Goal: Task Accomplishment & Management: Use online tool/utility

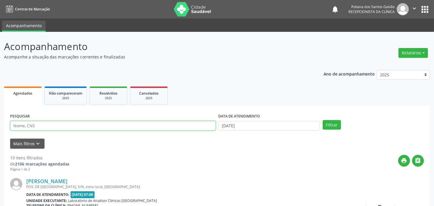
click at [119, 124] on input "text" at bounding box center [112, 126] width 205 height 10
type input "[PERSON_NAME]"
click at [322, 120] on button "Filtrar" at bounding box center [331, 125] width 18 height 10
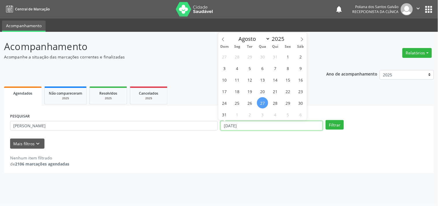
click at [274, 128] on input "[DATE]" at bounding box center [272, 126] width 102 height 10
click at [272, 102] on span "28" at bounding box center [275, 102] width 11 height 11
type input "[DATE]"
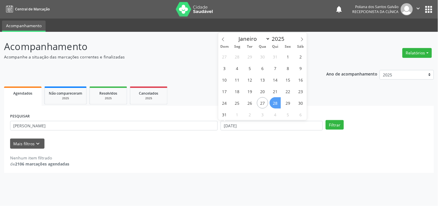
click at [272, 102] on span "28" at bounding box center [275, 102] width 11 height 11
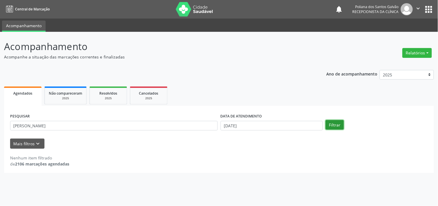
drag, startPoint x: 331, startPoint y: 126, endPoint x: 297, endPoint y: 134, distance: 35.0
click at [331, 126] on button "Filtrar" at bounding box center [335, 125] width 18 height 10
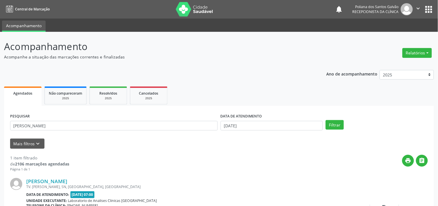
scroll to position [53, 0]
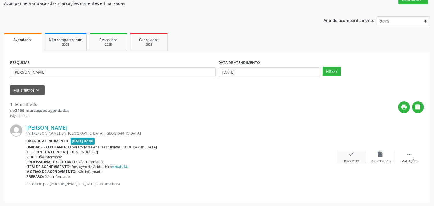
click at [343, 156] on div "check Resolvido" at bounding box center [351, 157] width 29 height 12
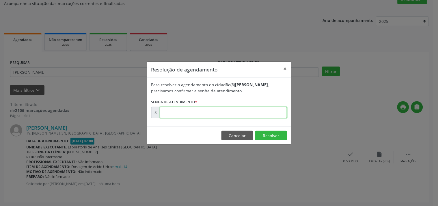
click at [273, 109] on input "text" at bounding box center [223, 113] width 127 height 12
type input "00173793"
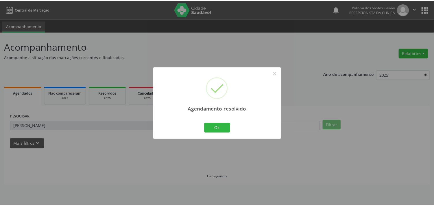
scroll to position [0, 0]
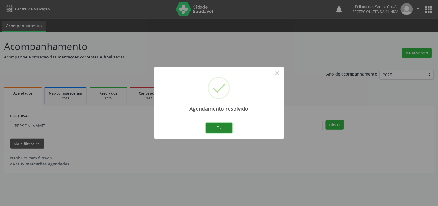
click at [221, 127] on button "Ok" at bounding box center [219, 128] width 26 height 10
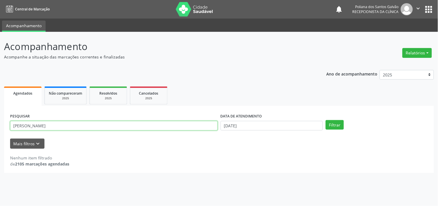
drag, startPoint x: 168, startPoint y: 126, endPoint x: 0, endPoint y: 53, distance: 182.9
click at [0, 57] on div "Acompanhamento Acompanhe a situação das marcações correntes e finalizadas Relat…" at bounding box center [219, 119] width 438 height 174
type input "[PERSON_NAME]"
click at [326, 120] on button "Filtrar" at bounding box center [335, 125] width 18 height 10
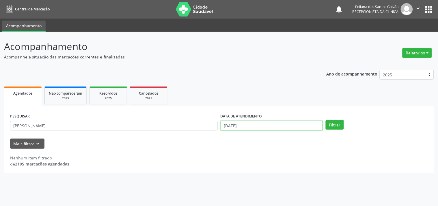
click at [285, 129] on input "[DATE]" at bounding box center [272, 126] width 102 height 10
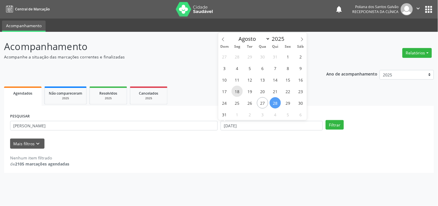
click at [235, 88] on span "18" at bounding box center [237, 90] width 11 height 11
type input "[DATE]"
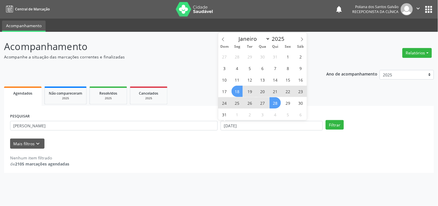
click at [272, 104] on span "28" at bounding box center [275, 102] width 11 height 11
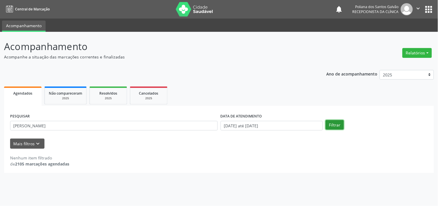
click at [331, 122] on button "Filtrar" at bounding box center [335, 125] width 18 height 10
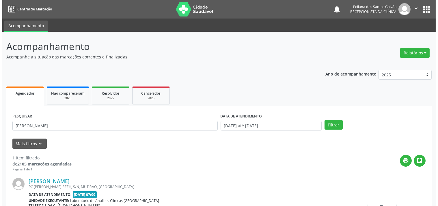
scroll to position [53, 0]
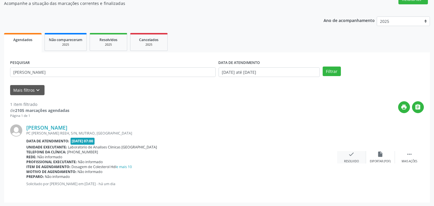
click at [345, 157] on div "check Resolvido" at bounding box center [351, 157] width 29 height 12
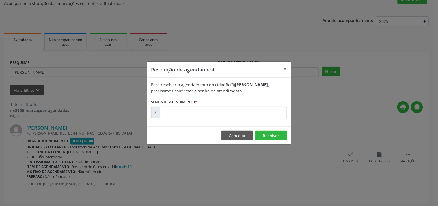
click at [288, 114] on div "Para resolver o agendamento do cidadão(ã) [PERSON_NAME] , precisamos confirmar …" at bounding box center [219, 101] width 144 height 49
click at [272, 110] on input "text" at bounding box center [223, 113] width 127 height 12
type input "00173616"
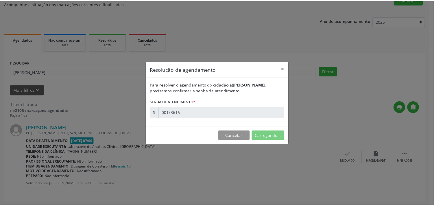
scroll to position [0, 0]
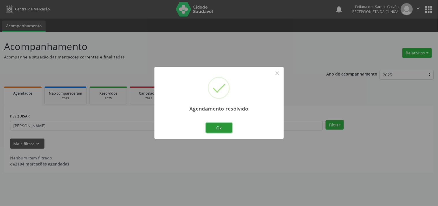
drag, startPoint x: 227, startPoint y: 125, endPoint x: 198, endPoint y: 132, distance: 29.5
click at [226, 125] on button "Ok" at bounding box center [219, 128] width 26 height 10
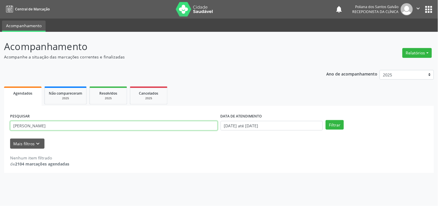
drag, startPoint x: 185, startPoint y: 125, endPoint x: 0, endPoint y: 12, distance: 217.6
click at [0, 27] on div "Central de Marcação notifications Poliana dos Santos Galvão Recepcionista da cl…" at bounding box center [219, 103] width 438 height 206
type input "naz"
click at [326, 120] on button "Filtrar" at bounding box center [335, 125] width 18 height 10
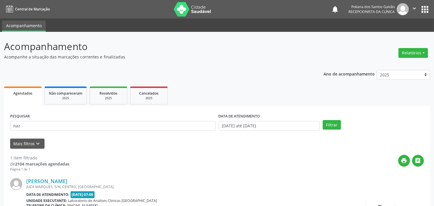
scroll to position [53, 0]
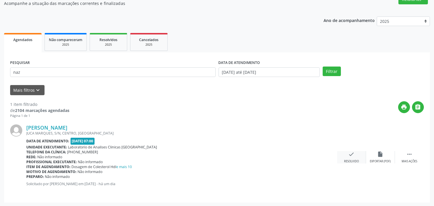
click at [352, 155] on icon "check" at bounding box center [351, 154] width 6 height 6
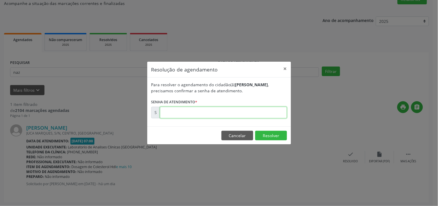
click at [265, 114] on input "text" at bounding box center [223, 113] width 127 height 12
type input "00000001"
click at [242, 137] on button "Cancelar" at bounding box center [238, 136] width 32 height 10
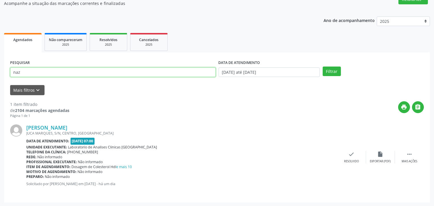
drag, startPoint x: 92, startPoint y: 68, endPoint x: 0, endPoint y: -9, distance: 119.7
click at [0, 0] on html "Central de Marcação notifications Poliana dos Santos Galvão Recepcionista da cl…" at bounding box center [217, 50] width 434 height 206
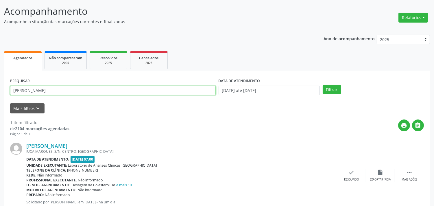
type input "[PERSON_NAME]"
click at [322, 85] on button "Filtrar" at bounding box center [331, 90] width 18 height 10
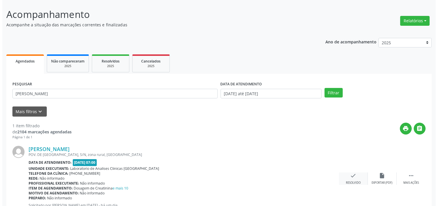
scroll to position [53, 0]
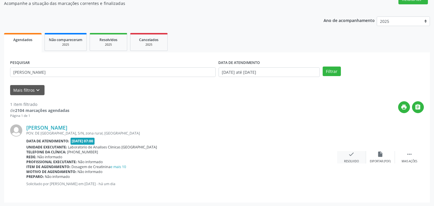
click at [350, 155] on icon "check" at bounding box center [351, 154] width 6 height 6
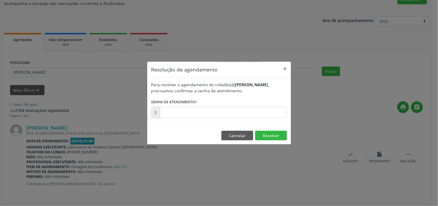
click at [273, 105] on form "Para resolver o agendamento do cidadão(ã) [PERSON_NAME] , precisamos confirmar …" at bounding box center [219, 99] width 136 height 37
click at [242, 114] on input "text" at bounding box center [223, 113] width 127 height 12
type input "00173613"
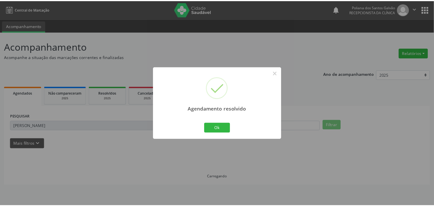
scroll to position [0, 0]
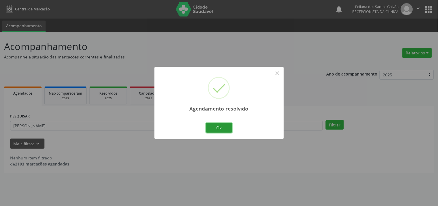
drag, startPoint x: 223, startPoint y: 128, endPoint x: 202, endPoint y: 128, distance: 20.2
click at [222, 128] on button "Ok" at bounding box center [219, 128] width 26 height 10
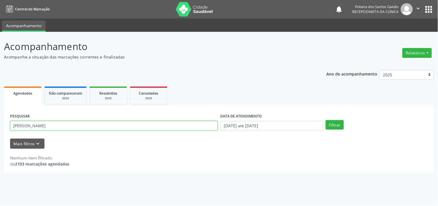
drag, startPoint x: 202, startPoint y: 128, endPoint x: 0, endPoint y: 51, distance: 216.3
click at [0, 58] on div "Acompanhamento Acompanhe a situação das marcações correntes e finalizadas Relat…" at bounding box center [219, 119] width 438 height 174
type input "[PERSON_NAME]"
click at [326, 120] on button "Filtrar" at bounding box center [335, 125] width 18 height 10
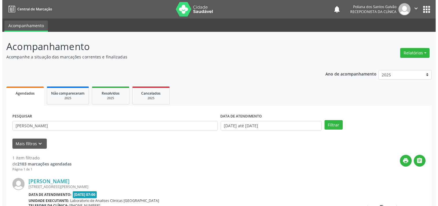
scroll to position [53, 0]
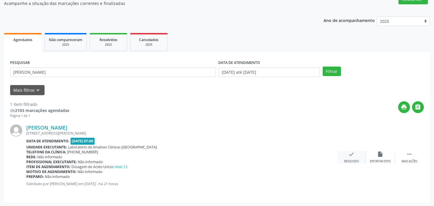
click at [349, 162] on div "Resolvido" at bounding box center [351, 161] width 15 height 4
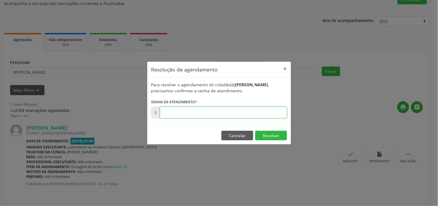
drag, startPoint x: 349, startPoint y: 162, endPoint x: 192, endPoint y: 109, distance: 165.6
click at [192, 109] on input "text" at bounding box center [223, 113] width 127 height 12
type input "00173722"
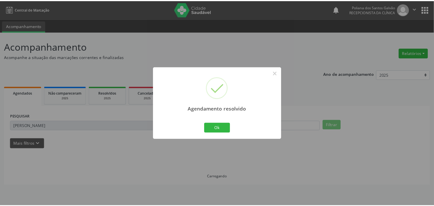
scroll to position [0, 0]
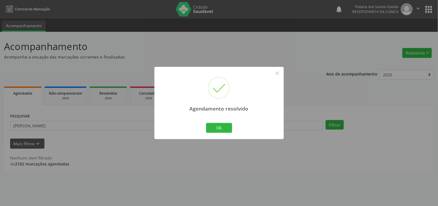
click at [205, 129] on div "Ok Cancel" at bounding box center [219, 128] width 29 height 12
click at [212, 129] on button "Ok" at bounding box center [219, 128] width 26 height 10
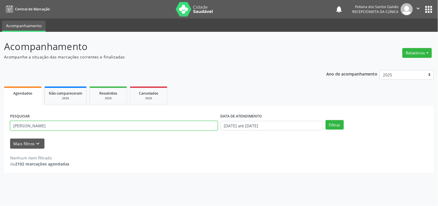
drag, startPoint x: 192, startPoint y: 124, endPoint x: 0, endPoint y: 28, distance: 214.3
click at [0, 28] on div "Central de Marcação notifications Poliana dos Santos Galvão Recepcionista da cl…" at bounding box center [219, 103] width 438 height 206
type input "sidne"
click at [326, 120] on button "Filtrar" at bounding box center [335, 125] width 18 height 10
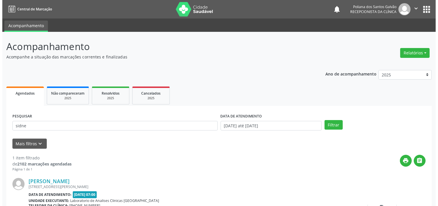
scroll to position [53, 0]
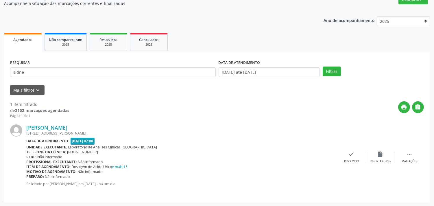
drag, startPoint x: 348, startPoint y: 153, endPoint x: 287, endPoint y: 117, distance: 70.4
click at [344, 149] on div "[PERSON_NAME] [STREET_ADDRESS] Data de atendimento: [DATE] 07:00 Unidade execut…" at bounding box center [216, 157] width 413 height 78
click at [354, 157] on div "check Resolvido" at bounding box center [351, 157] width 29 height 12
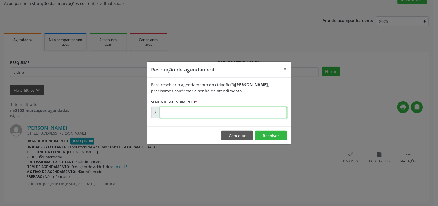
click at [263, 111] on input "text" at bounding box center [223, 113] width 127 height 12
type input "00173614"
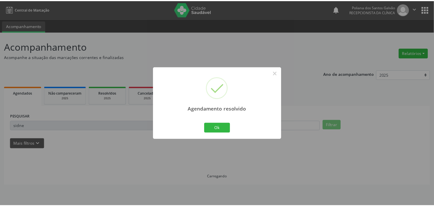
scroll to position [0, 0]
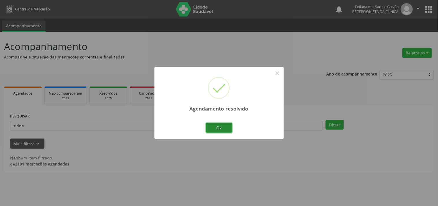
click at [222, 125] on button "Ok" at bounding box center [219, 128] width 26 height 10
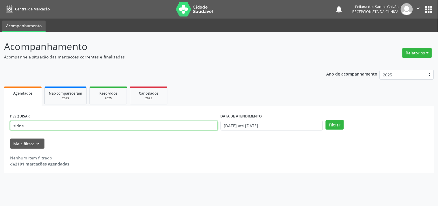
drag, startPoint x: 174, startPoint y: 126, endPoint x: 0, endPoint y: 95, distance: 177.1
click at [0, 96] on div "Acompanhamento Acompanhe a situação das marcações correntes e finalizadas Relat…" at bounding box center [219, 119] width 438 height 174
type input "[PERSON_NAME]"
click at [326, 120] on button "Filtrar" at bounding box center [335, 125] width 18 height 10
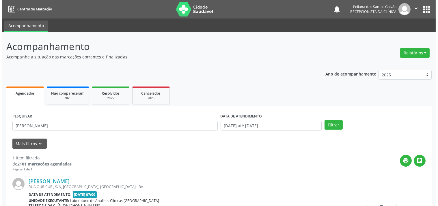
scroll to position [53, 0]
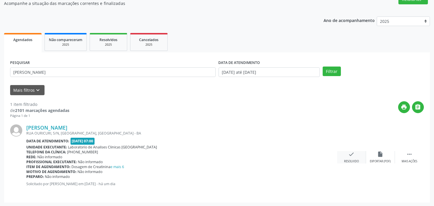
click at [349, 153] on icon "check" at bounding box center [351, 154] width 6 height 6
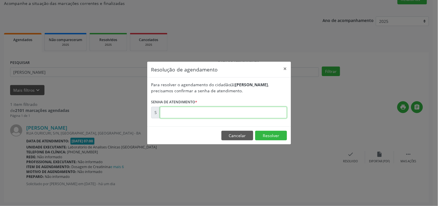
click at [262, 111] on input "text" at bounding box center [223, 113] width 127 height 12
type input "00173639"
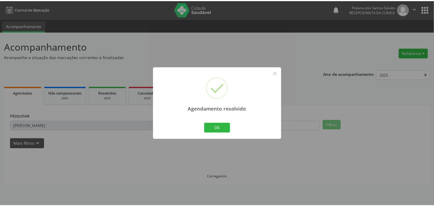
scroll to position [0, 0]
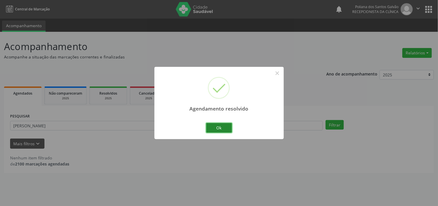
click at [217, 127] on button "Ok" at bounding box center [219, 128] width 26 height 10
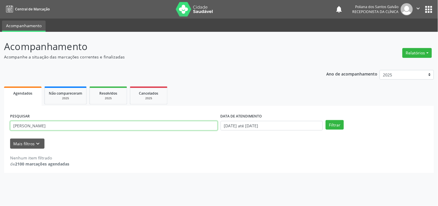
drag, startPoint x: 176, startPoint y: 124, endPoint x: 0, endPoint y: -21, distance: 228.6
click at [0, 0] on html "Central de Marcação notifications Poliana dos Santos Galvão Recepcionista da cl…" at bounding box center [219, 103] width 438 height 206
type input "maria do so"
click at [326, 120] on button "Filtrar" at bounding box center [335, 125] width 18 height 10
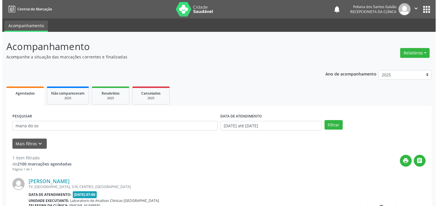
scroll to position [53, 0]
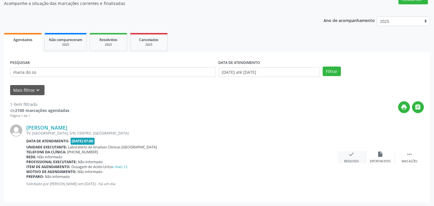
click at [351, 157] on icon "check" at bounding box center [351, 154] width 6 height 6
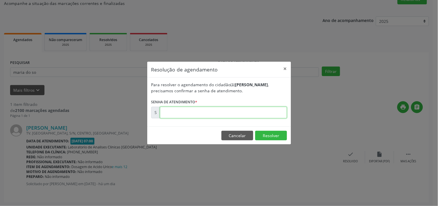
click at [270, 114] on input "text" at bounding box center [223, 113] width 127 height 12
type input "00173624"
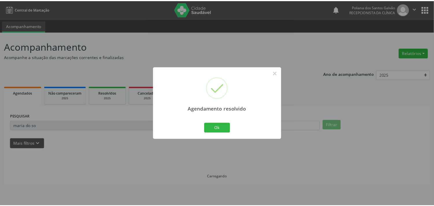
scroll to position [0, 0]
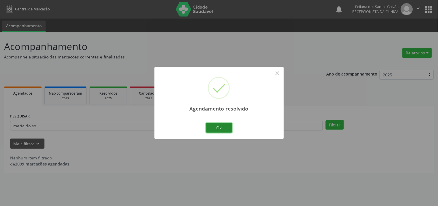
click at [214, 125] on button "Ok" at bounding box center [219, 128] width 26 height 10
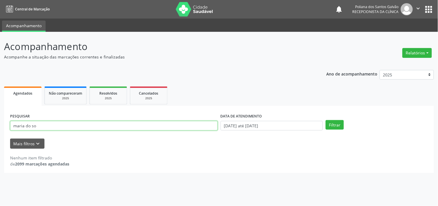
drag, startPoint x: 194, startPoint y: 123, endPoint x: 0, endPoint y: -27, distance: 245.8
click at [0, 0] on html "Central de Marcação notifications Poliana dos Santos Galvão Recepcionista da cl…" at bounding box center [219, 103] width 438 height 206
type input "ludi"
click at [326, 120] on button "Filtrar" at bounding box center [335, 125] width 18 height 10
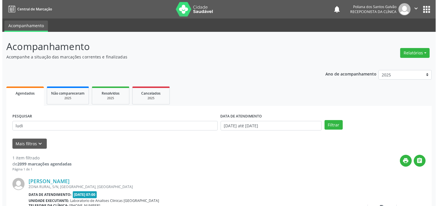
scroll to position [53, 0]
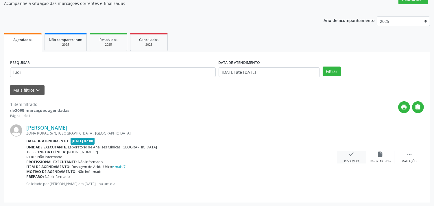
click at [352, 162] on div "Resolvido" at bounding box center [351, 161] width 15 height 4
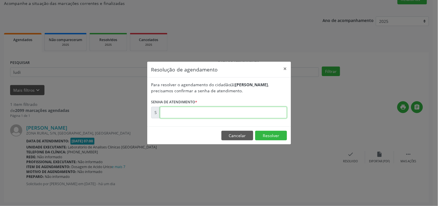
click at [264, 117] on input "text" at bounding box center [223, 113] width 127 height 12
type input "00173631"
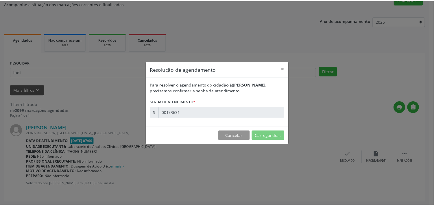
scroll to position [0, 0]
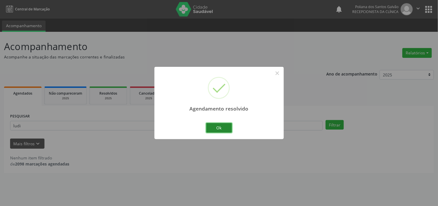
click at [222, 127] on button "Ok" at bounding box center [219, 128] width 26 height 10
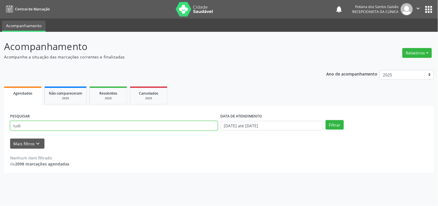
drag, startPoint x: 195, startPoint y: 127, endPoint x: 0, endPoint y: 19, distance: 222.6
click at [0, 58] on div "Acompanhamento Acompanhe a situação das marcações correntes e finalizadas Relat…" at bounding box center [219, 119] width 438 height 174
type input "[PERSON_NAME]"
click at [326, 120] on button "Filtrar" at bounding box center [335, 125] width 18 height 10
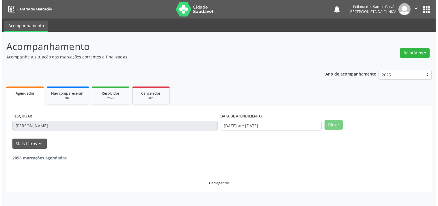
scroll to position [53, 0]
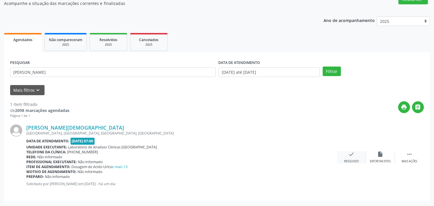
click at [343, 157] on div "check Resolvido" at bounding box center [351, 157] width 29 height 12
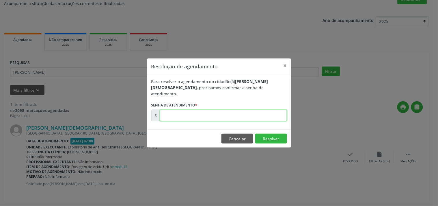
click at [229, 111] on input "text" at bounding box center [223, 115] width 127 height 12
type input "00173646"
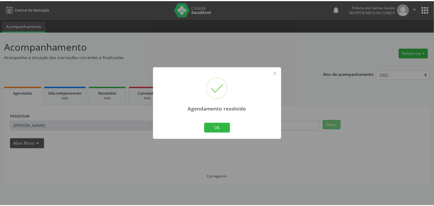
scroll to position [0, 0]
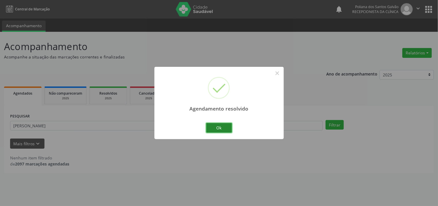
click at [217, 124] on button "Ok" at bounding box center [219, 128] width 26 height 10
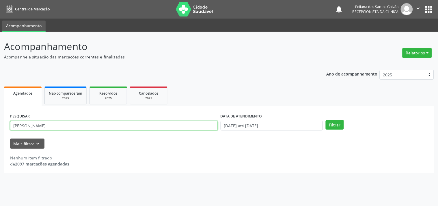
drag, startPoint x: 189, startPoint y: 124, endPoint x: 0, endPoint y: 11, distance: 219.7
click at [0, 11] on div "Central de Marcação notifications Poliana dos Santos Galvão Recepcionista da cl…" at bounding box center [219, 103] width 438 height 206
type input "marival"
click at [326, 120] on button "Filtrar" at bounding box center [335, 125] width 18 height 10
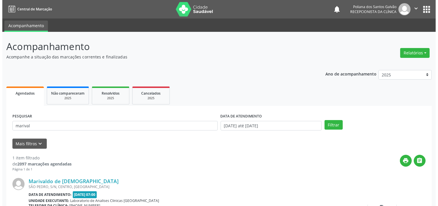
scroll to position [53, 0]
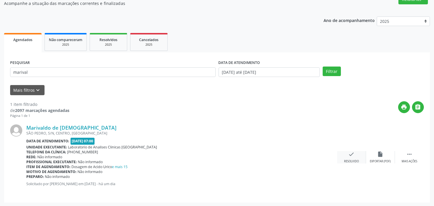
click at [357, 153] on div "check Resolvido" at bounding box center [351, 157] width 29 height 12
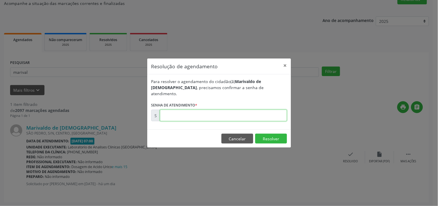
click at [256, 116] on input "text" at bounding box center [223, 115] width 127 height 12
type input "00173635"
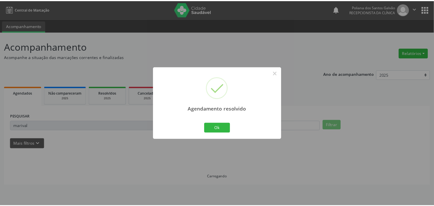
scroll to position [0, 0]
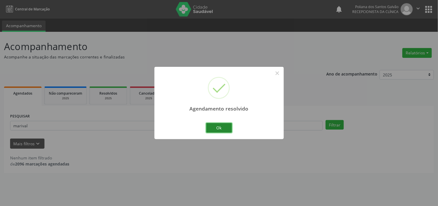
drag, startPoint x: 232, startPoint y: 130, endPoint x: 206, endPoint y: 126, distance: 26.1
click at [232, 130] on button "Ok" at bounding box center [219, 128] width 26 height 10
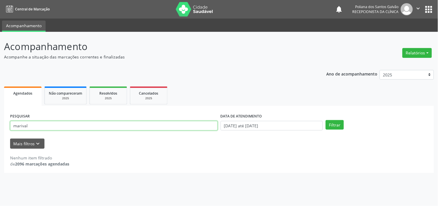
drag, startPoint x: 200, startPoint y: 125, endPoint x: 0, endPoint y: 12, distance: 229.8
click at [0, 22] on div "Central de Marcação notifications Poliana dos Santos Galvão Recepcionista da cl…" at bounding box center [219, 103] width 438 height 206
type input "neusa"
click at [326, 120] on button "Filtrar" at bounding box center [335, 125] width 18 height 10
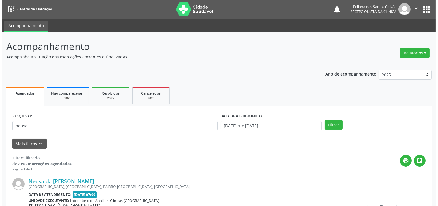
scroll to position [53, 0]
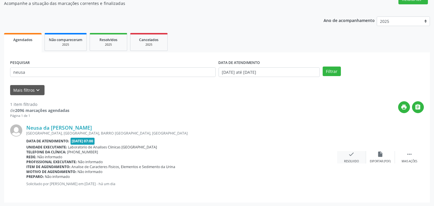
drag, startPoint x: 340, startPoint y: 148, endPoint x: 355, endPoint y: 155, distance: 16.2
click at [340, 148] on div "Neusa da [PERSON_NAME] [GEOGRAPHIC_DATA], S/N, BAIRRO [GEOGRAPHIC_DATA], [GEOGR…" at bounding box center [216, 157] width 413 height 78
click at [355, 155] on div "check Resolvido" at bounding box center [351, 157] width 29 height 12
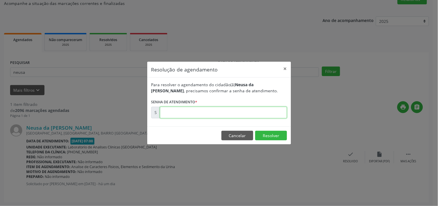
click at [265, 109] on input "text" at bounding box center [223, 113] width 127 height 12
type input "00173619"
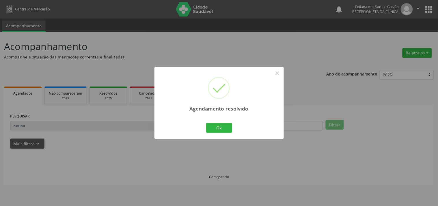
scroll to position [0, 0]
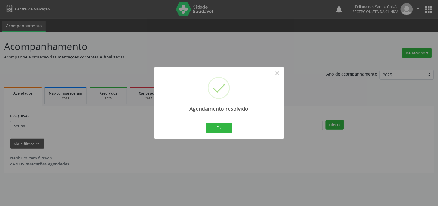
click at [222, 122] on div "Ok Cancel" at bounding box center [219, 128] width 29 height 12
click at [211, 127] on button "Ok" at bounding box center [219, 128] width 26 height 10
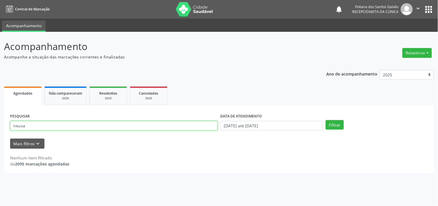
drag, startPoint x: 153, startPoint y: 125, endPoint x: 0, endPoint y: 21, distance: 184.8
click at [0, 28] on div "Central de Marcação notifications Poliana dos Santos Galvão Recepcionista da cl…" at bounding box center [219, 103] width 438 height 206
type input "[PERSON_NAME]"
click at [326, 120] on button "Filtrar" at bounding box center [335, 125] width 18 height 10
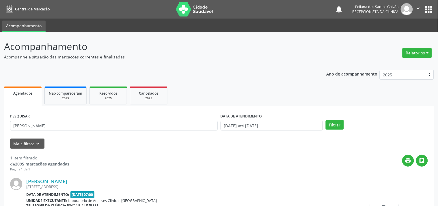
scroll to position [53, 0]
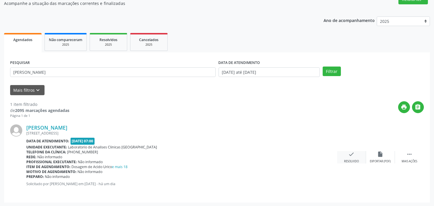
click at [349, 154] on icon "check" at bounding box center [351, 154] width 6 height 6
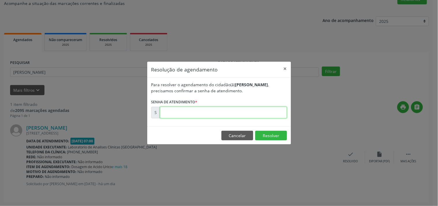
click at [233, 109] on input "text" at bounding box center [223, 113] width 127 height 12
type input "00173641"
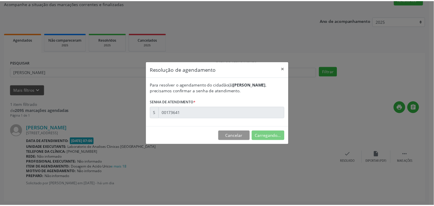
scroll to position [0, 0]
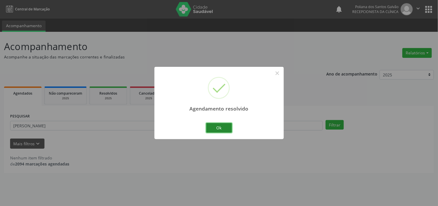
click at [224, 126] on button "Ok" at bounding box center [219, 128] width 26 height 10
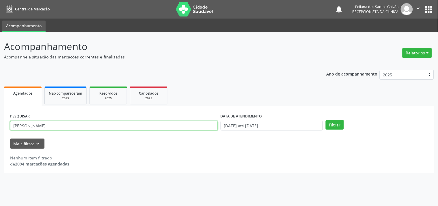
drag, startPoint x: 0, startPoint y: 112, endPoint x: 0, endPoint y: 38, distance: 73.7
click at [0, 38] on div "Acompanhamento Acompanhe a situação das marcações correntes e finalizadas Relat…" at bounding box center [219, 119] width 438 height 174
type input "[DEMOGRAPHIC_DATA]"
click at [326, 120] on button "Filtrar" at bounding box center [335, 125] width 18 height 10
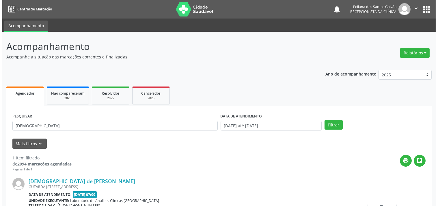
scroll to position [53, 0]
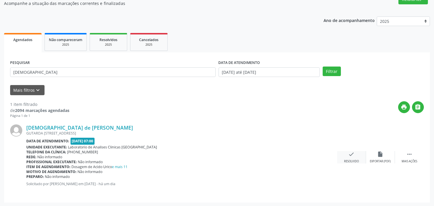
click at [350, 157] on div "check Resolvido" at bounding box center [351, 157] width 29 height 12
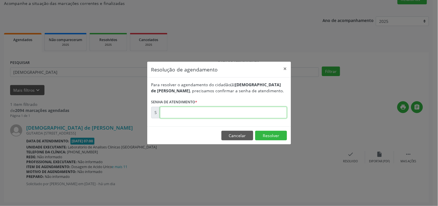
click at [257, 109] on input "text" at bounding box center [223, 113] width 127 height 12
type input "00173617"
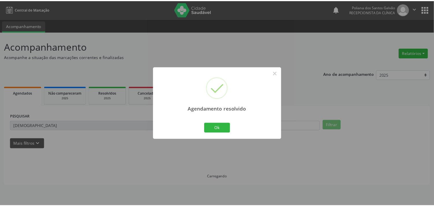
scroll to position [0, 0]
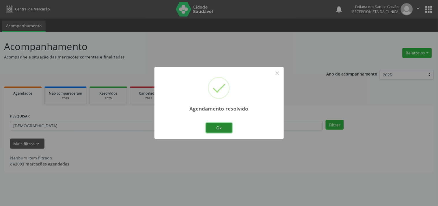
click at [223, 129] on button "Ok" at bounding box center [219, 128] width 26 height 10
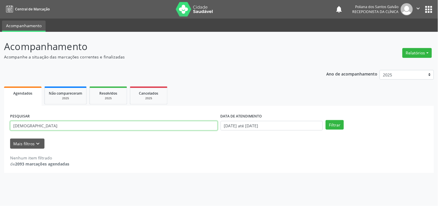
drag, startPoint x: 144, startPoint y: 123, endPoint x: 8, endPoint y: 67, distance: 146.4
click at [1, 67] on div "Acompanhamento Acompanhe a situação das marcações correntes e finalizadas Relat…" at bounding box center [219, 119] width 438 height 174
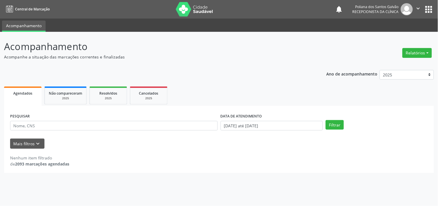
click at [204, 120] on div "PESQUISAR" at bounding box center [114, 123] width 211 height 23
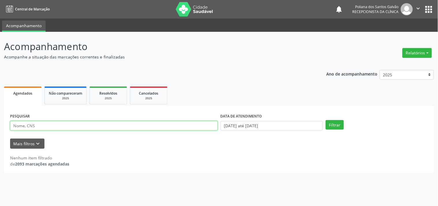
click at [200, 128] on input "text" at bounding box center [114, 126] width 208 height 10
type input "LAURIC"
click at [326, 120] on button "Filtrar" at bounding box center [335, 125] width 18 height 10
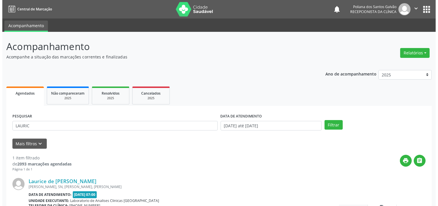
scroll to position [53, 0]
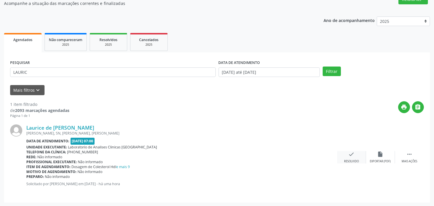
click at [352, 158] on div "check Resolvido" at bounding box center [351, 157] width 29 height 12
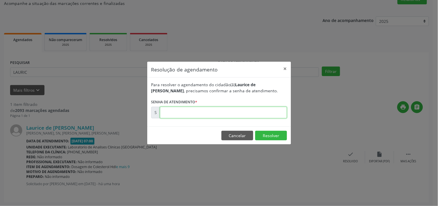
click at [267, 110] on input "text" at bounding box center [223, 113] width 127 height 12
type input "00173810"
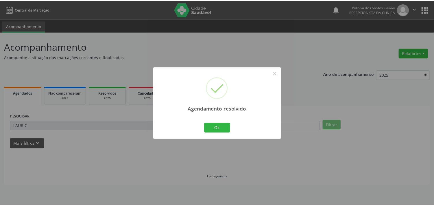
scroll to position [0, 0]
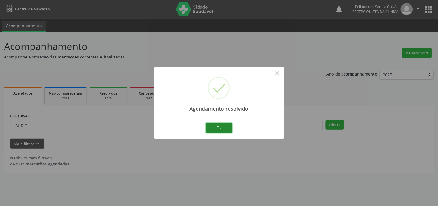
click at [224, 129] on button "Ok" at bounding box center [219, 128] width 26 height 10
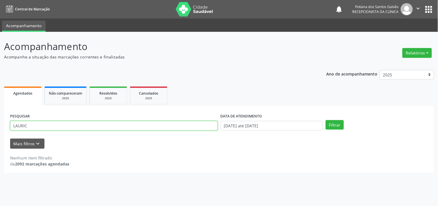
drag, startPoint x: 172, startPoint y: 126, endPoint x: 0, endPoint y: -20, distance: 225.5
click at [0, 0] on html "Central de Marcação notifications Poliana dos Santos Galvão Recepcionista da cl…" at bounding box center [219, 103] width 438 height 206
type input "[PERSON_NAME]"
click at [326, 120] on button "Filtrar" at bounding box center [335, 125] width 18 height 10
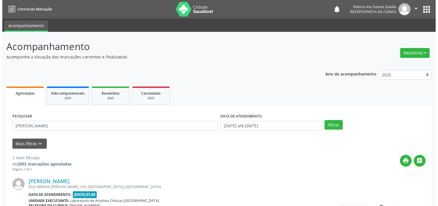
scroll to position [53, 0]
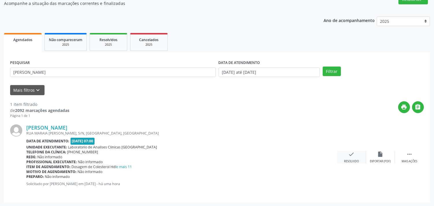
click at [349, 153] on icon "check" at bounding box center [351, 154] width 6 height 6
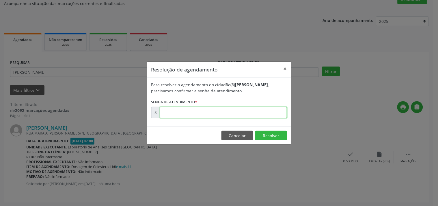
click at [247, 108] on input "text" at bounding box center [223, 113] width 127 height 12
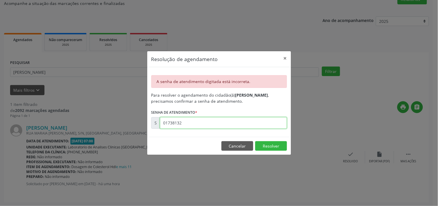
click at [237, 119] on input "01738132" at bounding box center [223, 123] width 127 height 12
type input "00173812"
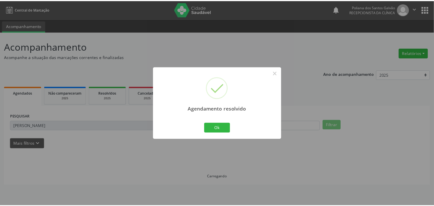
scroll to position [0, 0]
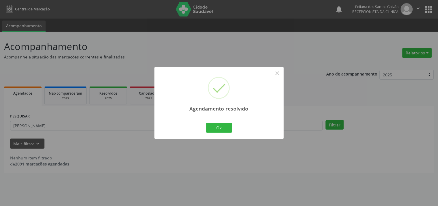
click at [222, 137] on div "Agendamento resolvido × Ok Cancel" at bounding box center [219, 103] width 129 height 72
click at [224, 133] on div "Ok Cancel" at bounding box center [219, 128] width 29 height 12
drag, startPoint x: 220, startPoint y: 127, endPoint x: 215, endPoint y: 125, distance: 5.6
click at [220, 127] on button "Ok" at bounding box center [219, 128] width 26 height 10
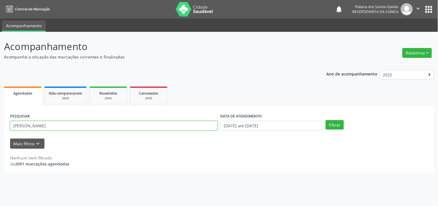
drag, startPoint x: 158, startPoint y: 126, endPoint x: 13, endPoint y: 80, distance: 152.5
click at [24, 85] on div "Agendados Não compareceram 2025 Resolvidos 2025 Cancelados 2025 PESQUISAR [PERS…" at bounding box center [219, 129] width 430 height 88
type input "R"
type input "[PERSON_NAME]"
click at [326, 120] on button "Filtrar" at bounding box center [335, 125] width 18 height 10
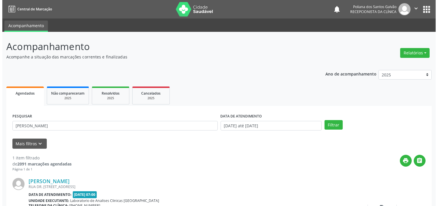
scroll to position [53, 0]
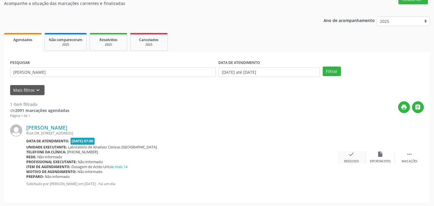
click at [354, 155] on div "check Resolvido" at bounding box center [351, 157] width 29 height 12
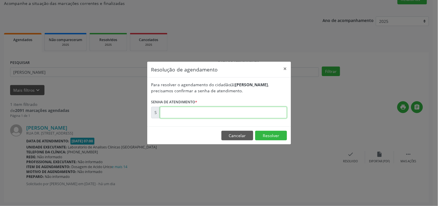
click at [262, 107] on input "text" at bounding box center [223, 113] width 127 height 12
click at [262, 110] on input "text" at bounding box center [223, 113] width 127 height 12
type input "00173629"
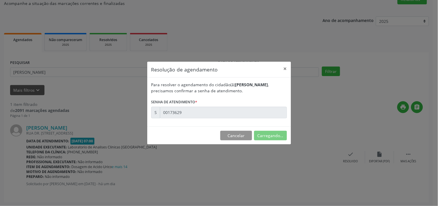
scroll to position [0, 0]
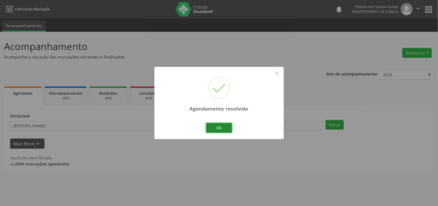
click at [216, 124] on button "Ok" at bounding box center [219, 128] width 26 height 10
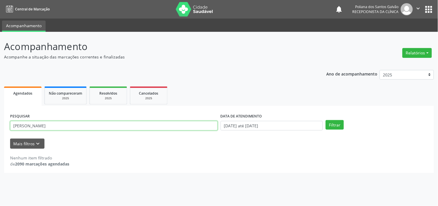
drag, startPoint x: 66, startPoint y: 123, endPoint x: 0, endPoint y: 61, distance: 90.7
click at [0, 66] on div "Acompanhamento Acompanhe a situação das marcações correntes e finalizadas Relat…" at bounding box center [219, 119] width 438 height 174
